Goal: Information Seeking & Learning: Learn about a topic

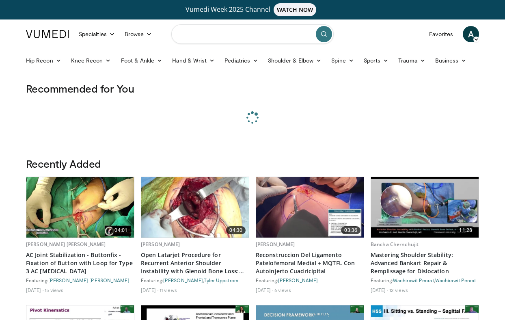
click at [199, 32] on input "Search topics, interventions" at bounding box center [252, 34] width 163 height 20
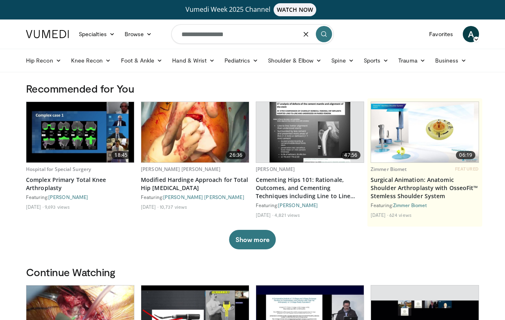
type input "**********"
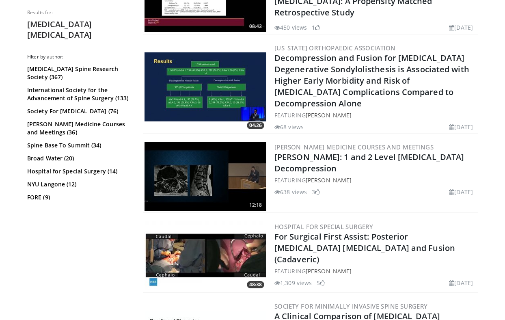
scroll to position [1503, 0]
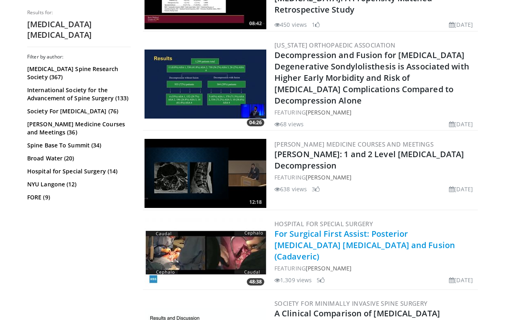
click at [349, 228] on link "For Surgical First Assist: Posterior [MEDICAL_DATA] [MEDICAL_DATA] and Fusion (…" at bounding box center [365, 245] width 181 height 34
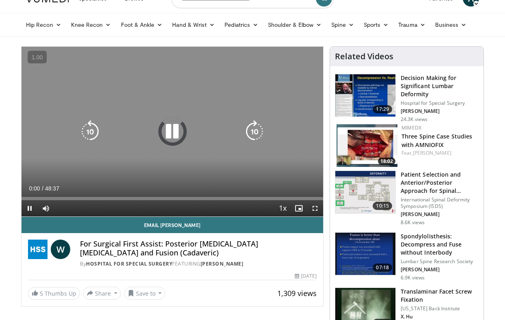
scroll to position [53, 0]
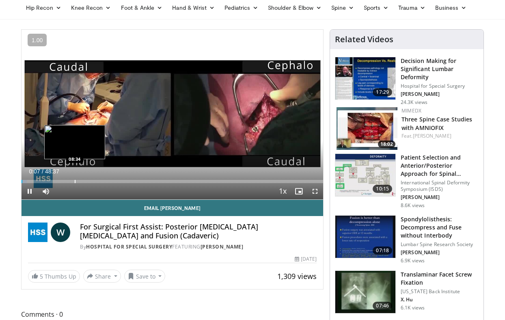
click at [75, 181] on div "Progress Bar" at bounding box center [75, 181] width 1 height 3
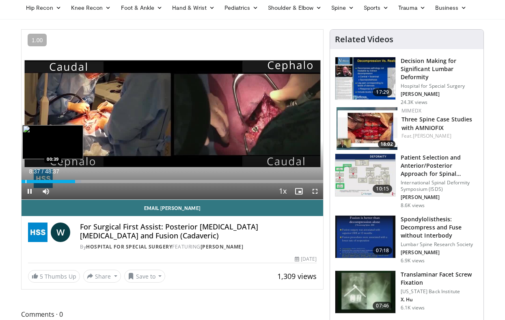
click at [25, 180] on div "Loaded : 19.85% 08:37 00:39" at bounding box center [173, 181] width 302 height 3
click at [24, 182] on div "Progress Bar" at bounding box center [24, 181] width 1 height 3
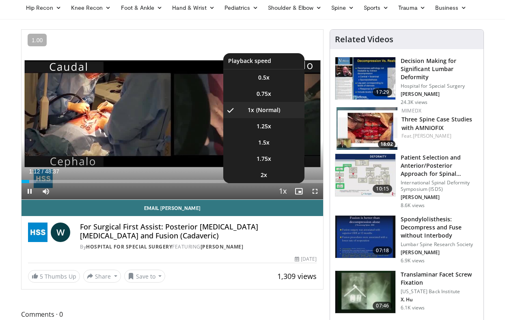
click at [280, 193] on span "Video Player" at bounding box center [282, 192] width 11 height 16
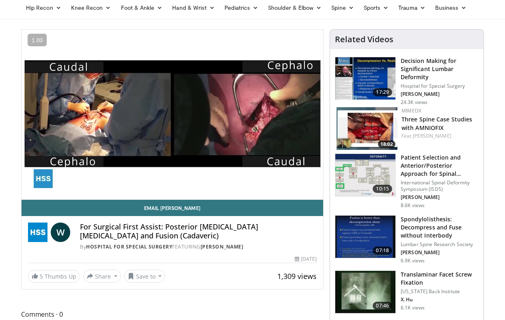
click at [280, 193] on div "10 seconds Tap to unmute" at bounding box center [173, 115] width 302 height 170
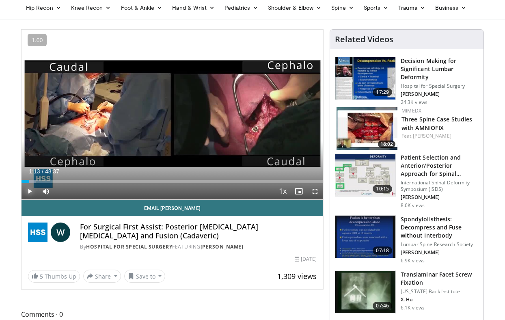
click at [26, 192] on span "Video Player" at bounding box center [30, 191] width 16 height 16
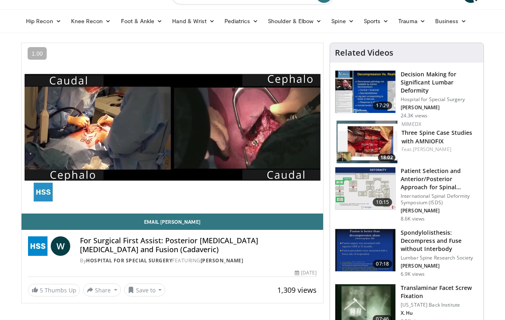
scroll to position [0, 0]
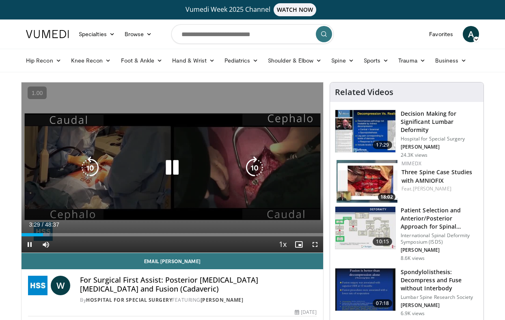
click at [83, 168] on icon "Video Player" at bounding box center [90, 167] width 23 height 23
click at [100, 169] on icon "Video Player" at bounding box center [90, 167] width 23 height 23
click at [96, 168] on icon "Video Player" at bounding box center [90, 167] width 23 height 23
click at [85, 174] on icon "Video Player" at bounding box center [90, 167] width 23 height 23
click at [91, 171] on icon "Video Player" at bounding box center [90, 167] width 23 height 23
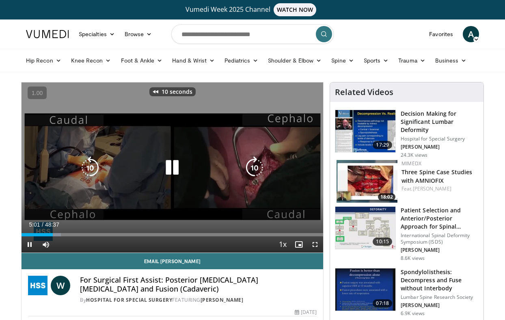
click at [91, 171] on icon "Video Player" at bounding box center [90, 167] width 23 height 23
click at [87, 169] on icon "Video Player" at bounding box center [90, 167] width 23 height 23
click at [96, 168] on icon "Video Player" at bounding box center [90, 167] width 23 height 23
click at [96, 169] on icon "Video Player" at bounding box center [90, 167] width 23 height 23
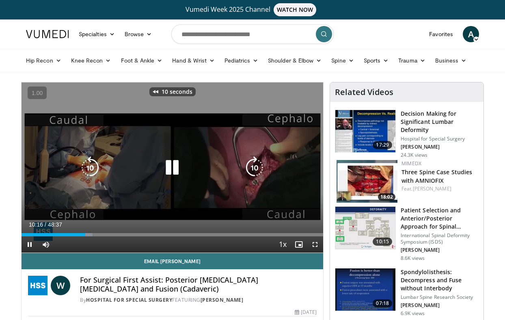
click at [96, 169] on icon "Video Player" at bounding box center [90, 167] width 23 height 23
click at [96, 172] on icon "Video Player" at bounding box center [90, 167] width 23 height 23
click at [93, 169] on icon "Video Player" at bounding box center [90, 167] width 23 height 23
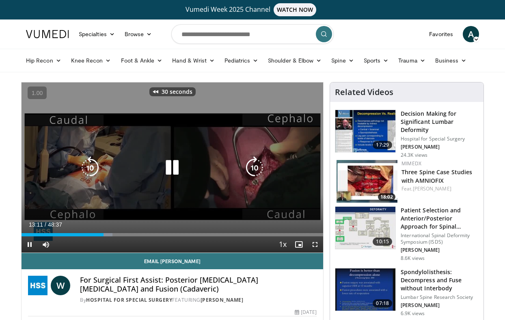
click at [93, 169] on icon "Video Player" at bounding box center [90, 167] width 23 height 23
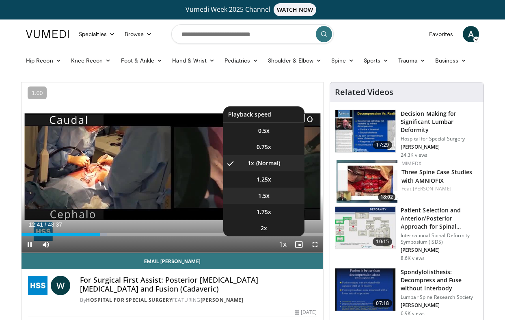
click at [265, 190] on li "1.5x" at bounding box center [263, 196] width 81 height 16
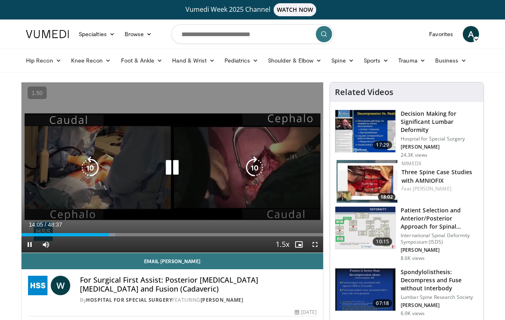
click at [173, 168] on icon "Video Player" at bounding box center [172, 167] width 23 height 23
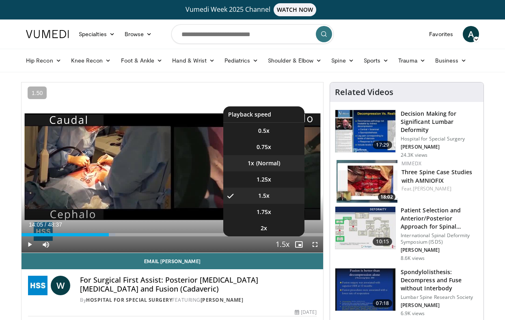
click at [275, 170] on li "1x" at bounding box center [263, 163] width 81 height 16
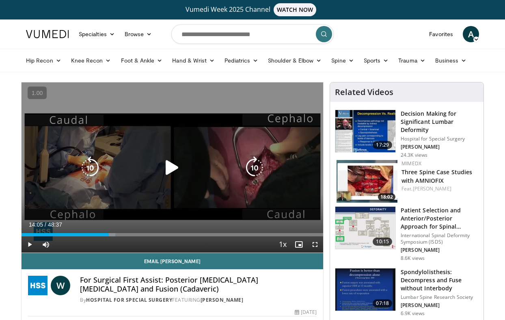
click at [91, 171] on icon "Video Player" at bounding box center [90, 167] width 23 height 23
click at [169, 173] on icon "Video Player" at bounding box center [172, 167] width 23 height 23
click at [88, 164] on icon "Video Player" at bounding box center [90, 167] width 23 height 23
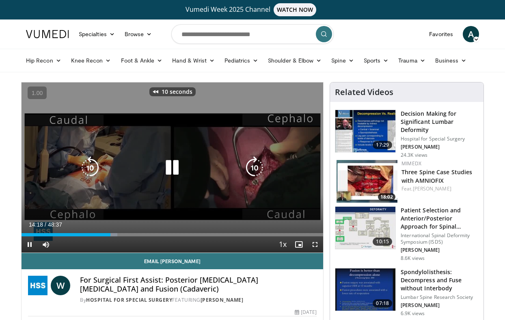
click at [88, 164] on icon "Video Player" at bounding box center [90, 167] width 23 height 23
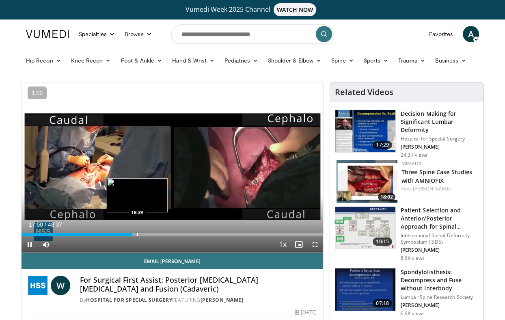
click at [137, 235] on div "Progress Bar" at bounding box center [137, 234] width 1 height 3
click at [145, 235] on div "Progress Bar" at bounding box center [145, 234] width 1 height 3
click at [156, 235] on div "Progress Bar" at bounding box center [156, 234] width 1 height 3
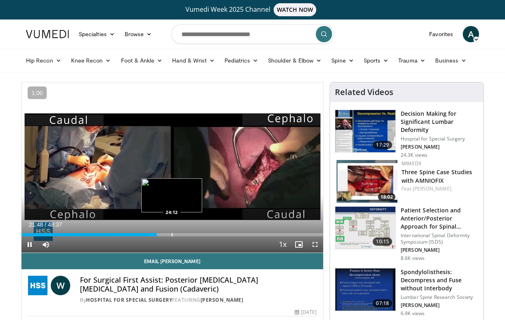
click at [171, 234] on div "Loaded : 46.20% 21:48 24:12" at bounding box center [173, 234] width 302 height 3
click at [184, 234] on div "Progress Bar" at bounding box center [184, 234] width 1 height 3
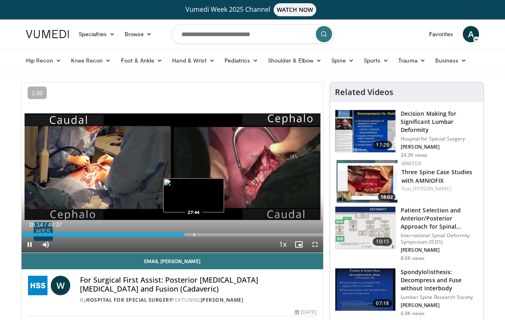
click at [194, 234] on div "Progress Bar" at bounding box center [194, 234] width 1 height 3
click at [201, 236] on div "Progress Bar" at bounding box center [201, 234] width 1 height 3
click at [206, 236] on div "Progress Bar" at bounding box center [206, 234] width 1 height 3
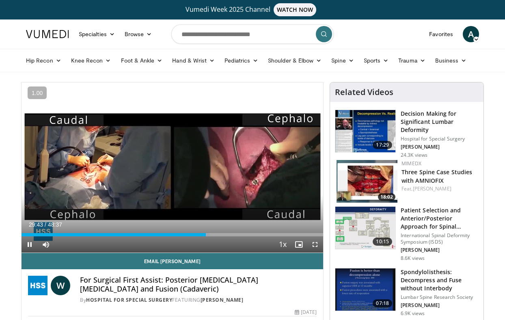
click at [217, 237] on div "Current Time 29:43 / Duration 48:37 Pause Skip Backward Skip Forward Mute Loade…" at bounding box center [173, 244] width 302 height 16
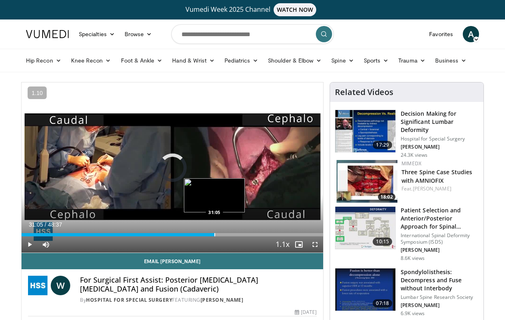
click at [215, 235] on div "Progress Bar" at bounding box center [215, 234] width 1 height 3
click at [227, 236] on div "Progress Bar" at bounding box center [227, 234] width 1 height 3
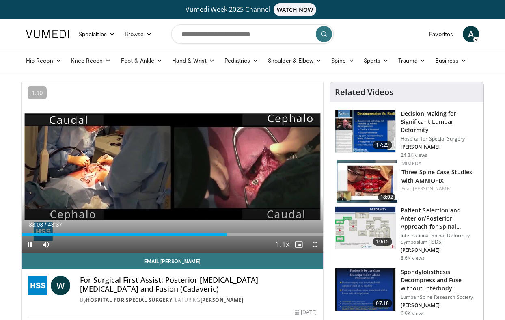
click at [245, 238] on div "Current Time 33:03 / Duration 48:37 Pause Skip Backward Skip Forward Mute Loade…" at bounding box center [173, 244] width 302 height 16
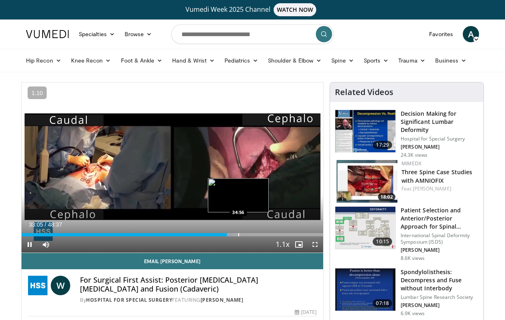
click at [239, 232] on div "Loaded : 70.15% 33:05 34:56" at bounding box center [173, 233] width 302 height 8
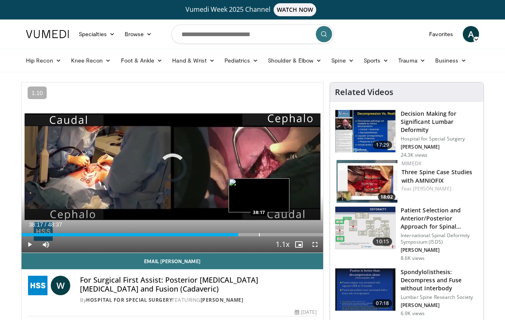
click at [259, 234] on div "Progress Bar" at bounding box center [259, 234] width 1 height 3
click at [264, 232] on div "Loaded : 81.11% 38:23 39:04" at bounding box center [173, 233] width 302 height 8
click at [273, 233] on div "Progress Bar" at bounding box center [272, 234] width 1 height 3
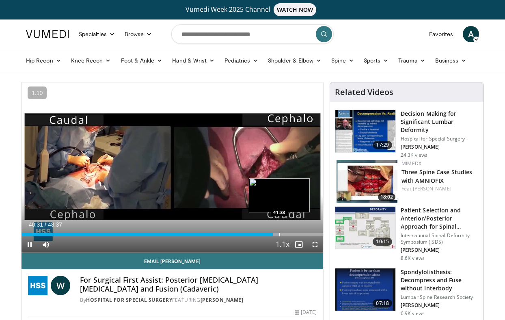
click at [280, 233] on div "Progress Bar" at bounding box center [280, 234] width 1 height 3
click at [275, 232] on div "Loaded : 87.83% 41:38 40:54" at bounding box center [173, 233] width 302 height 8
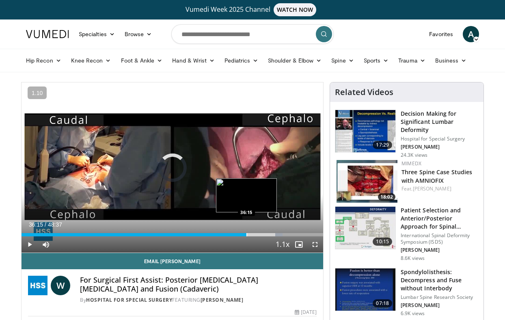
click at [247, 235] on div "Progress Bar" at bounding box center [247, 234] width 1 height 3
click at [245, 235] on div "Progress Bar" at bounding box center [245, 234] width 1 height 3
click at [239, 235] on div "Loaded : 75.97% 35:56 35:00" at bounding box center [173, 234] width 302 height 3
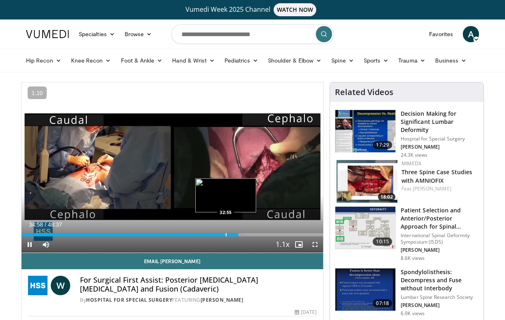
click at [226, 234] on div "Progress Bar" at bounding box center [226, 234] width 1 height 3
click at [217, 233] on div "Loaded : 64.85% 31:28 31:28" at bounding box center [173, 233] width 302 height 8
click at [212, 235] on div "Progress Bar" at bounding box center [212, 234] width 1 height 3
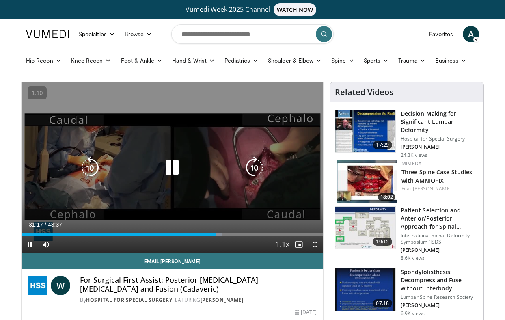
click at [175, 164] on icon "Video Player" at bounding box center [172, 167] width 23 height 23
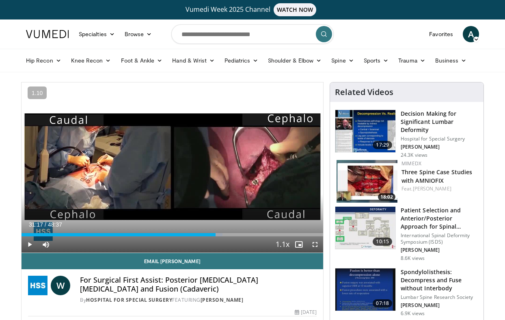
click at [175, 164] on div "20 seconds Tap to unmute" at bounding box center [173, 167] width 302 height 170
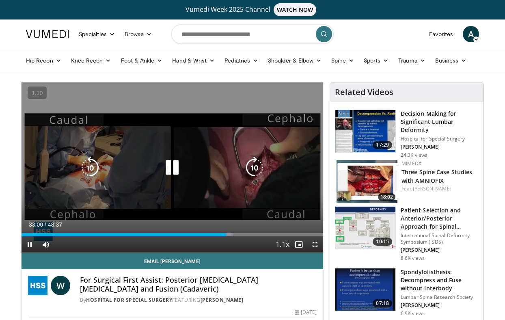
click at [89, 166] on icon "Video Player" at bounding box center [90, 167] width 23 height 23
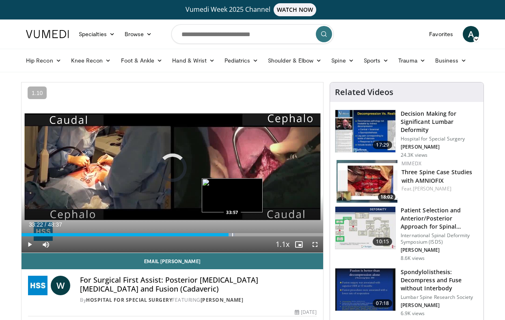
click at [232, 234] on div "Progress Bar" at bounding box center [232, 234] width 1 height 3
click at [239, 234] on div "Progress Bar" at bounding box center [239, 234] width 1 height 3
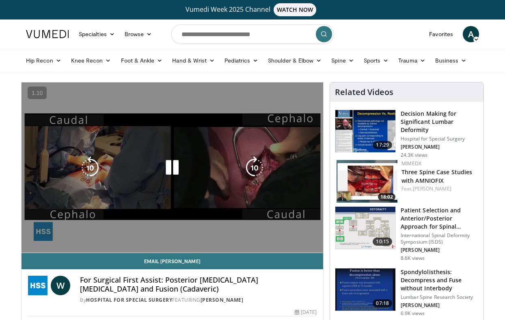
click at [0, 0] on div "Progress Bar" at bounding box center [0, 0] width 0 height 0
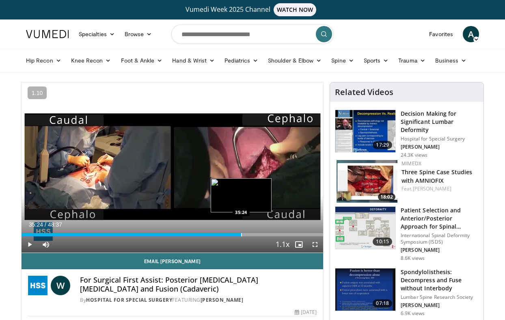
click at [241, 235] on div "Progress Bar" at bounding box center [241, 234] width 1 height 3
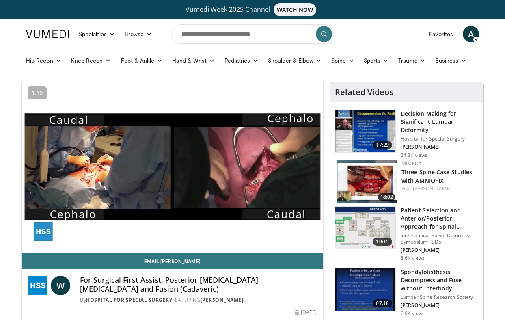
click at [246, 235] on video-js "**********" at bounding box center [173, 167] width 302 height 171
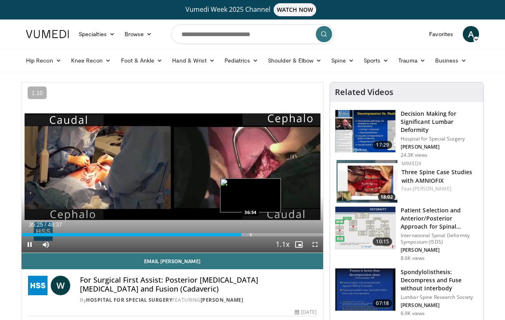
click at [251, 235] on div "Progress Bar" at bounding box center [251, 234] width 1 height 3
click at [257, 235] on div "Progress Bar" at bounding box center [257, 234] width 1 height 3
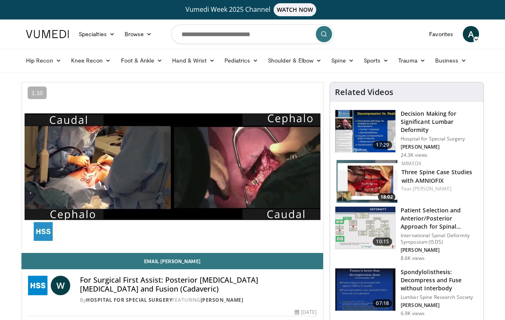
click at [265, 235] on video-js "**********" at bounding box center [173, 167] width 302 height 171
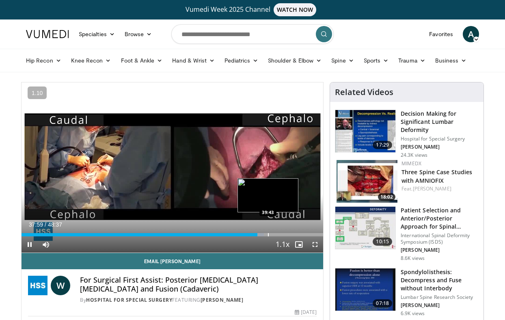
click at [268, 234] on div "Progress Bar" at bounding box center [268, 234] width 1 height 3
click at [274, 235] on div "Progress Bar" at bounding box center [274, 234] width 1 height 3
click at [280, 235] on div "Progress Bar" at bounding box center [280, 234] width 1 height 3
click at [285, 234] on div "Progress Bar" at bounding box center [285, 234] width 1 height 3
click at [290, 234] on div "Progress Bar" at bounding box center [290, 234] width 1 height 3
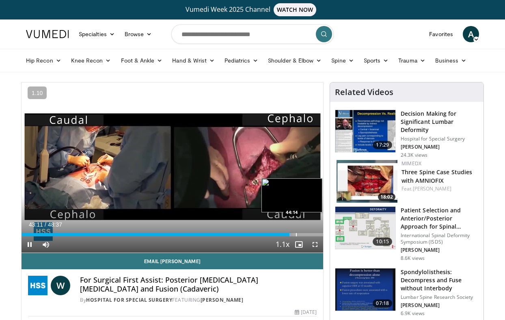
click at [297, 233] on div "Progress Bar" at bounding box center [296, 234] width 1 height 3
click at [305, 233] on div "Loaded : 92.29% 44:22 45:40" at bounding box center [173, 233] width 302 height 8
click at [308, 232] on div "Loaded : 96.07% 45:42 46:12" at bounding box center [173, 233] width 302 height 8
click at [312, 233] on div "Progress Bar" at bounding box center [312, 234] width 1 height 3
click at [316, 233] on div "Progress Bar" at bounding box center [316, 234] width 1 height 3
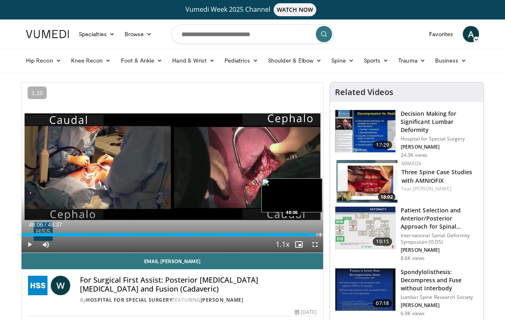
click at [320, 233] on div "Progress Bar" at bounding box center [320, 234] width 1 height 3
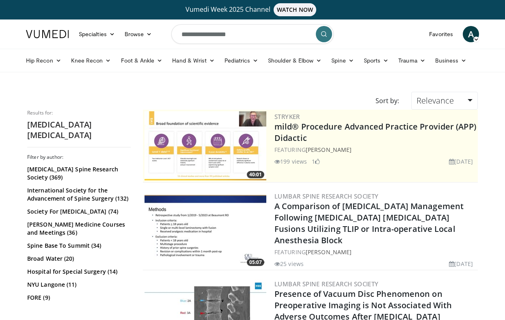
scroll to position [1503, 0]
